Goal: Information Seeking & Learning: Learn about a topic

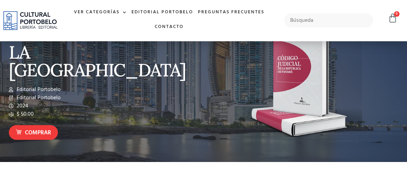
scroll to position [68, 0]
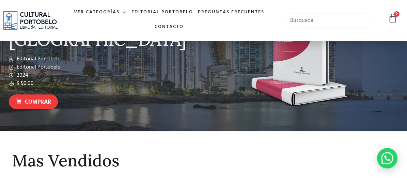
click at [299, 21] on input "text" at bounding box center [328, 20] width 89 height 14
type input "el principe de maquiavelo"
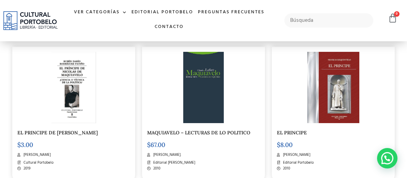
scroll to position [170, 0]
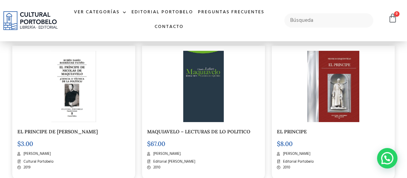
click at [72, 91] on img at bounding box center [73, 86] width 45 height 71
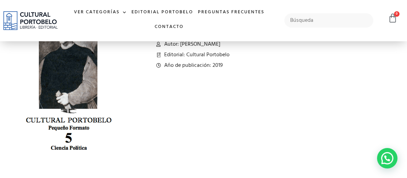
scroll to position [136, 0]
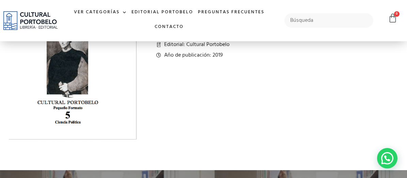
click at [340, 116] on div "EL PRINCIPE DE NICOLAS DE MAQUIAVELO EL PRINCIPE DE NICOLAS DE MAQUIAVELO quant…" at bounding box center [270, 42] width 261 height 221
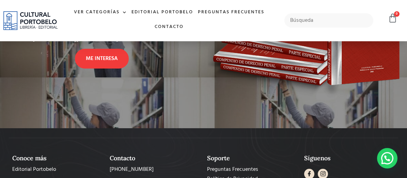
scroll to position [374, 0]
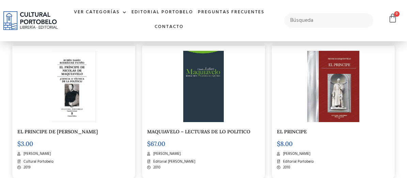
scroll to position [170, 0]
click at [323, 105] on img at bounding box center [333, 86] width 52 height 71
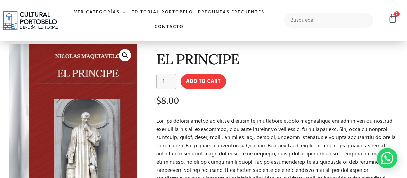
scroll to position [34, 0]
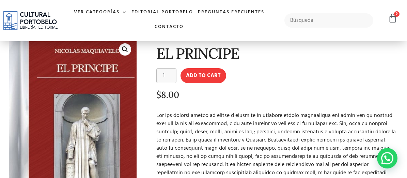
click at [94, 94] on img at bounding box center [69, 129] width 147 height 202
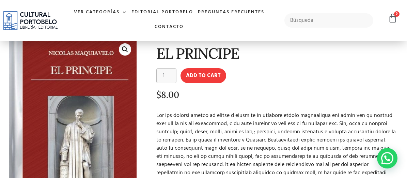
click at [131, 86] on img at bounding box center [63, 131] width 147 height 202
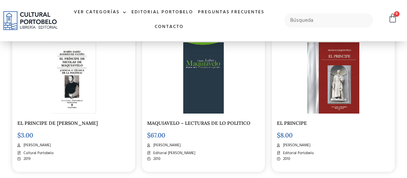
scroll to position [170, 0]
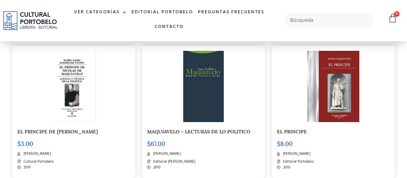
click at [337, 98] on img at bounding box center [333, 86] width 52 height 71
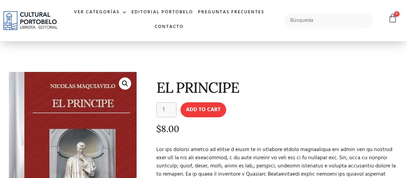
scroll to position [34, 0]
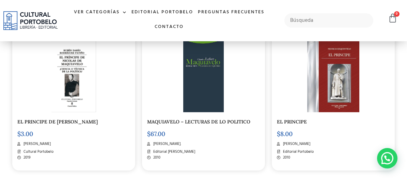
scroll to position [170, 0]
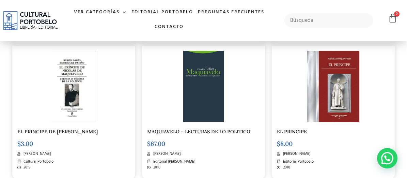
click at [63, 131] on link "EL PRINCIPE DE [PERSON_NAME]" at bounding box center [57, 131] width 80 height 6
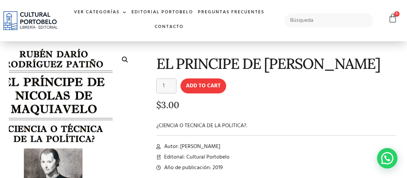
scroll to position [34, 0]
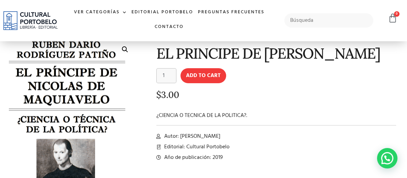
click at [72, 114] on img at bounding box center [73, 149] width 180 height 286
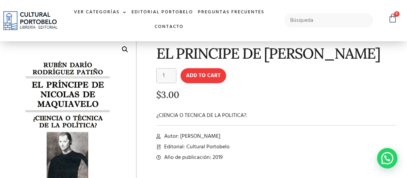
click at [287, 100] on p "$ 3.00" at bounding box center [276, 95] width 240 height 10
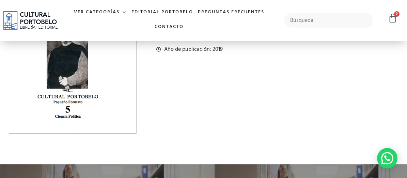
scroll to position [170, 0]
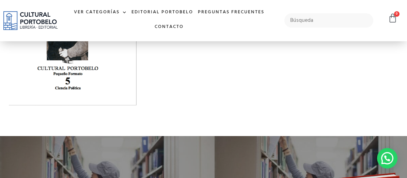
click at [244, 106] on div "EL PRINCIPE DE [PERSON_NAME] EL PRINCIPE DE [PERSON_NAME] quantity 1 Add to car…" at bounding box center [270, 8] width 261 height 221
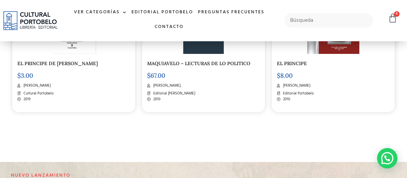
scroll to position [204, 0]
